Goal: Task Accomplishment & Management: Use online tool/utility

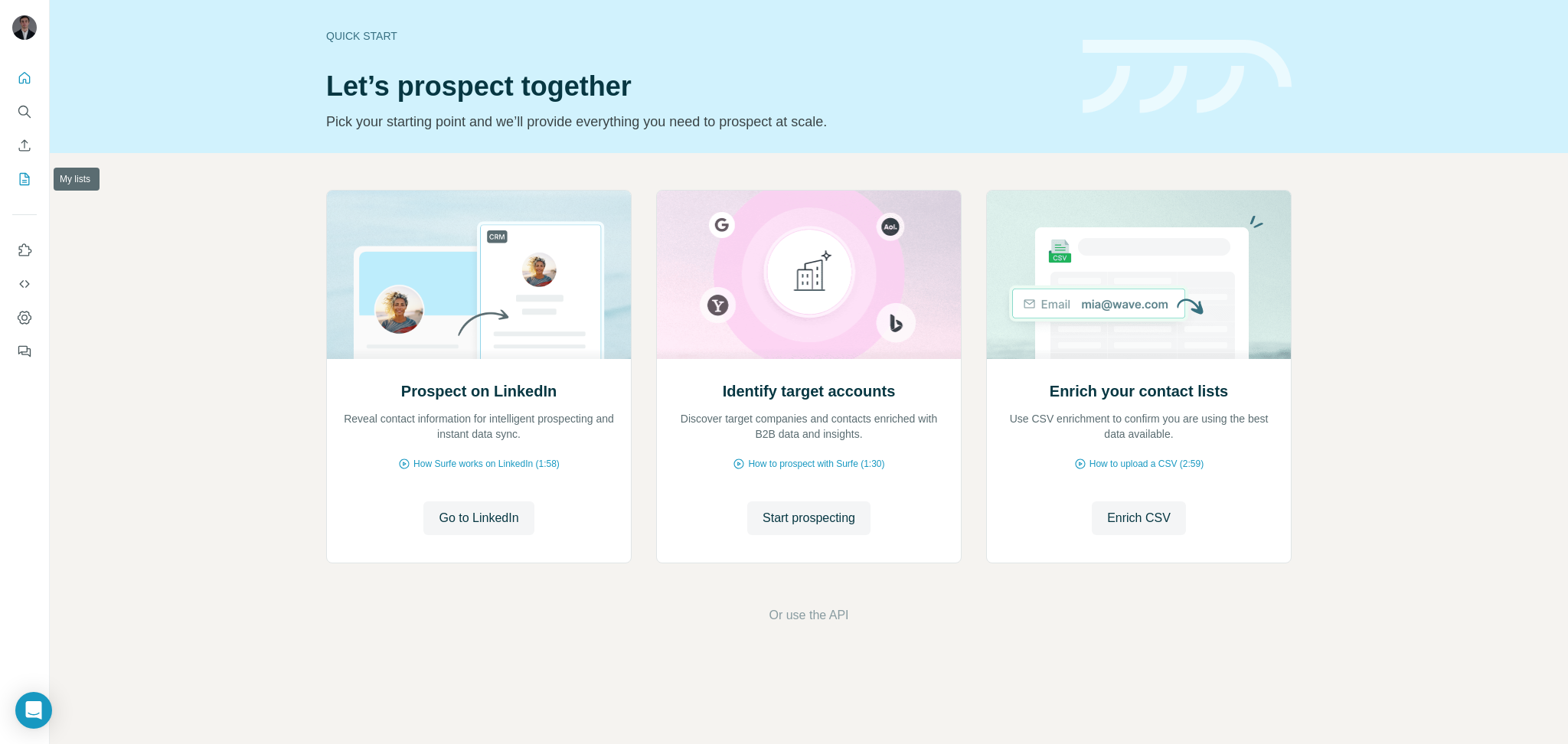
click at [20, 175] on icon "My lists" at bounding box center [25, 179] width 10 height 12
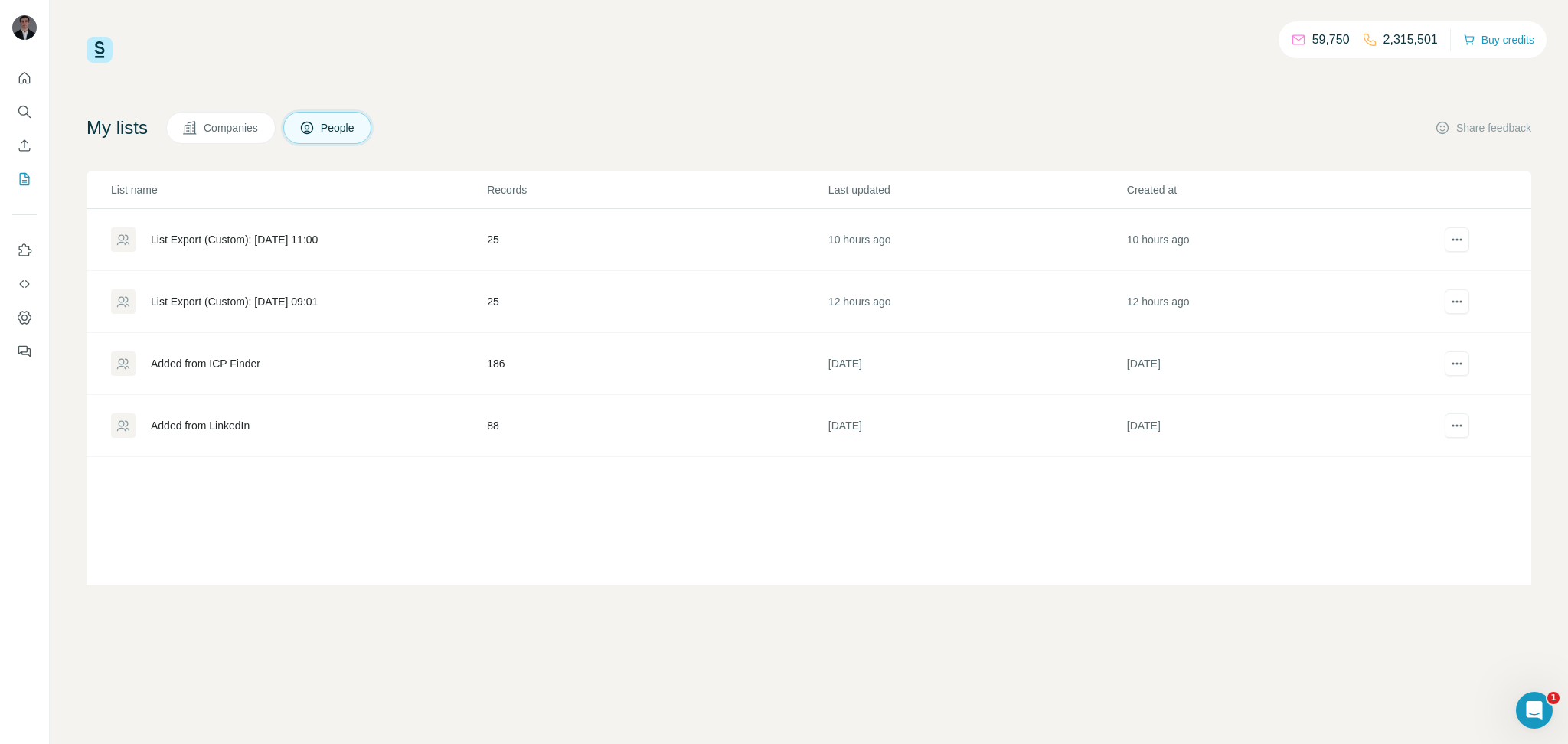
click at [353, 120] on span "People" at bounding box center [338, 128] width 35 height 15
click at [24, 144] on icon "Enrich CSV" at bounding box center [25, 146] width 15 height 15
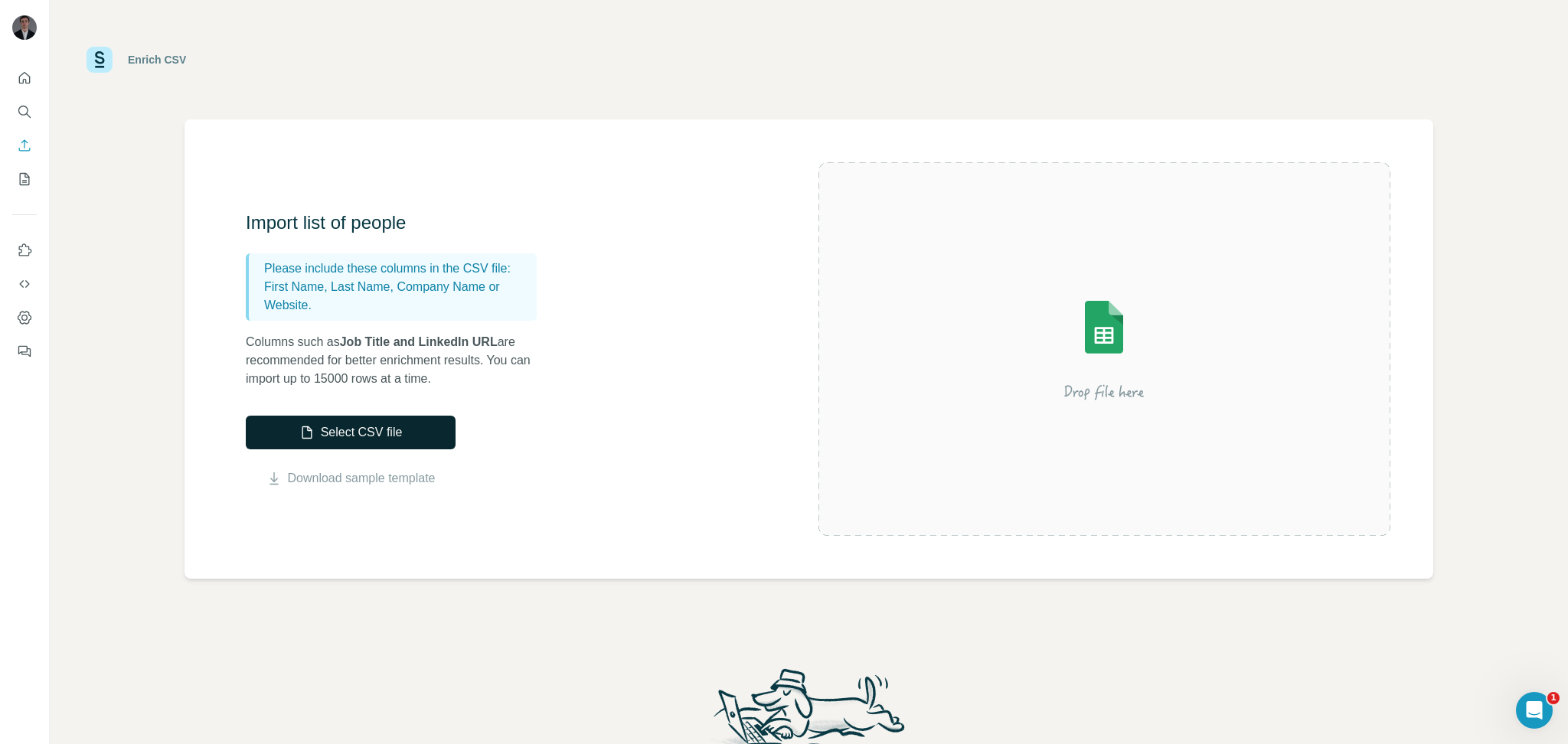
click at [429, 448] on button "Select CSV file" at bounding box center [351, 432] width 210 height 34
click at [329, 443] on button "Select CSV file" at bounding box center [351, 432] width 210 height 34
click at [359, 444] on button "Select CSV file" at bounding box center [351, 432] width 210 height 34
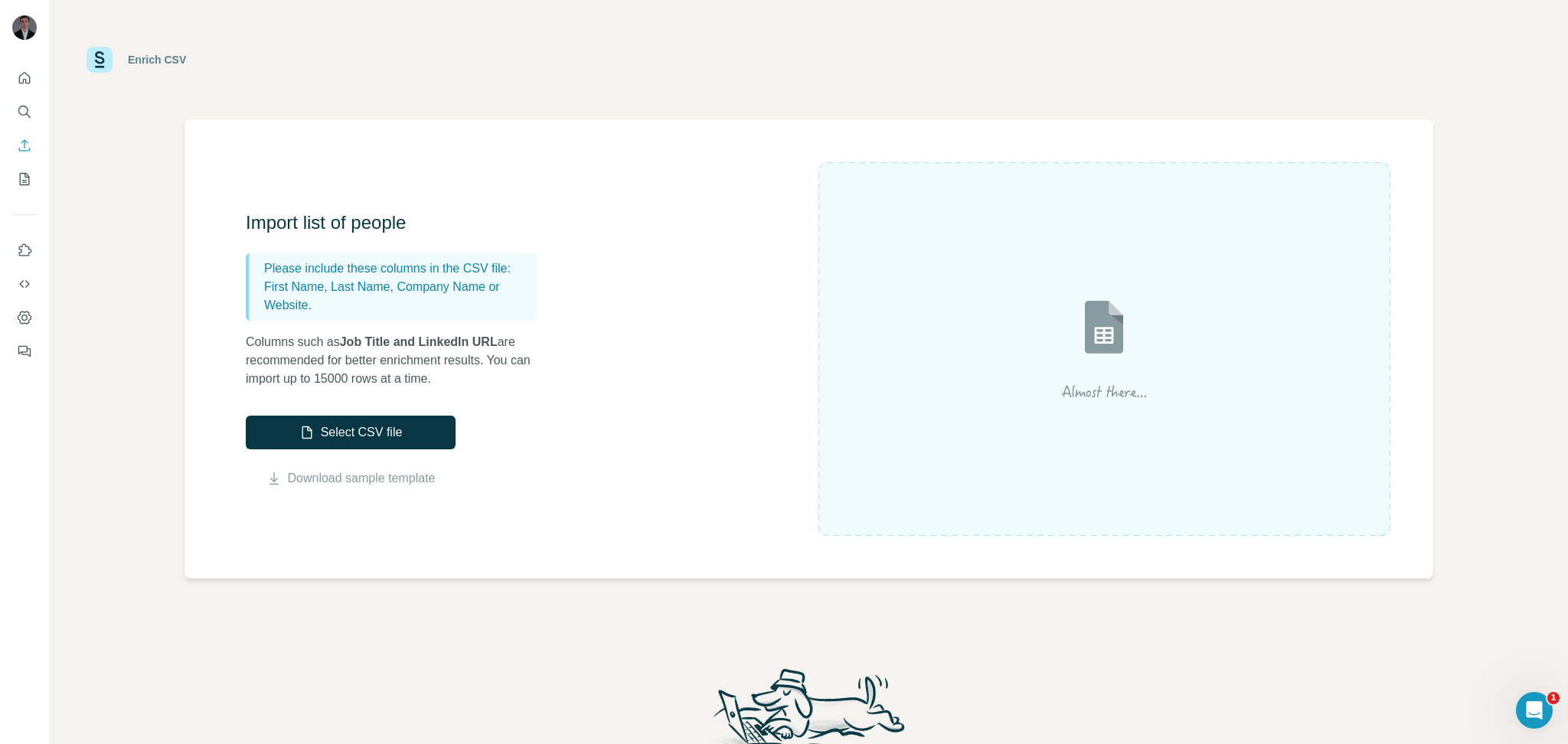
click at [1046, 328] on img at bounding box center [1104, 349] width 276 height 184
